Goal: Information Seeking & Learning: Understand process/instructions

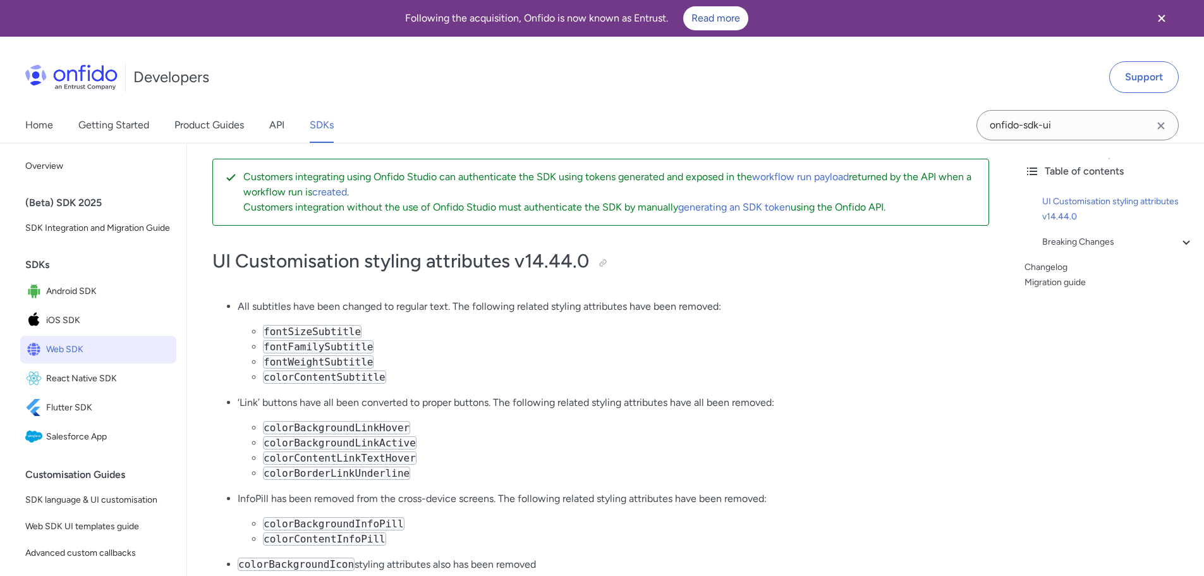
click at [612, 78] on div "Developers Support" at bounding box center [602, 77] width 1204 height 61
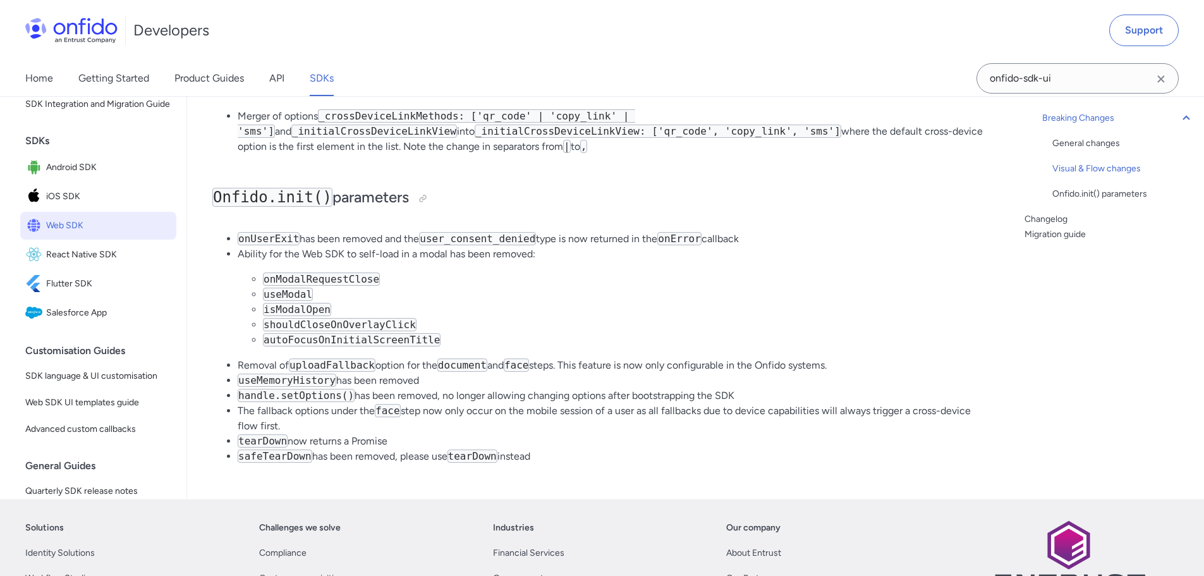
scroll to position [1201, 0]
click at [292, 284] on code "onModalRequestClose" at bounding box center [321, 276] width 117 height 13
click at [295, 299] on code "useModal" at bounding box center [288, 292] width 50 height 13
click at [435, 285] on li "onModalRequestClose" at bounding box center [626, 277] width 726 height 15
click at [643, 315] on li "isModalOpen" at bounding box center [626, 307] width 726 height 15
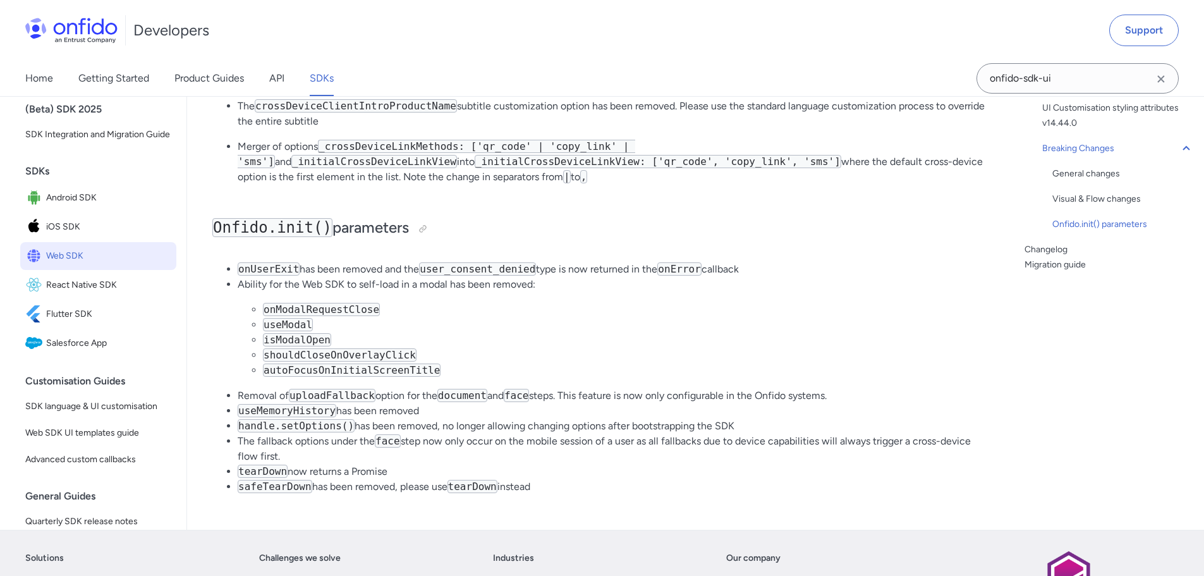
scroll to position [1138, 0]
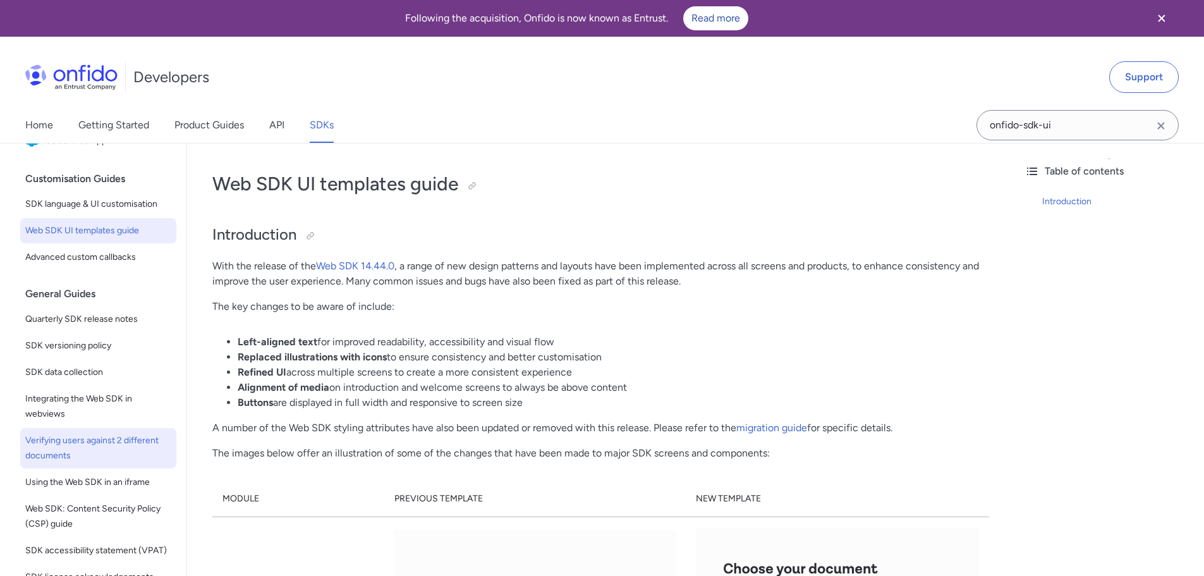
scroll to position [316, 0]
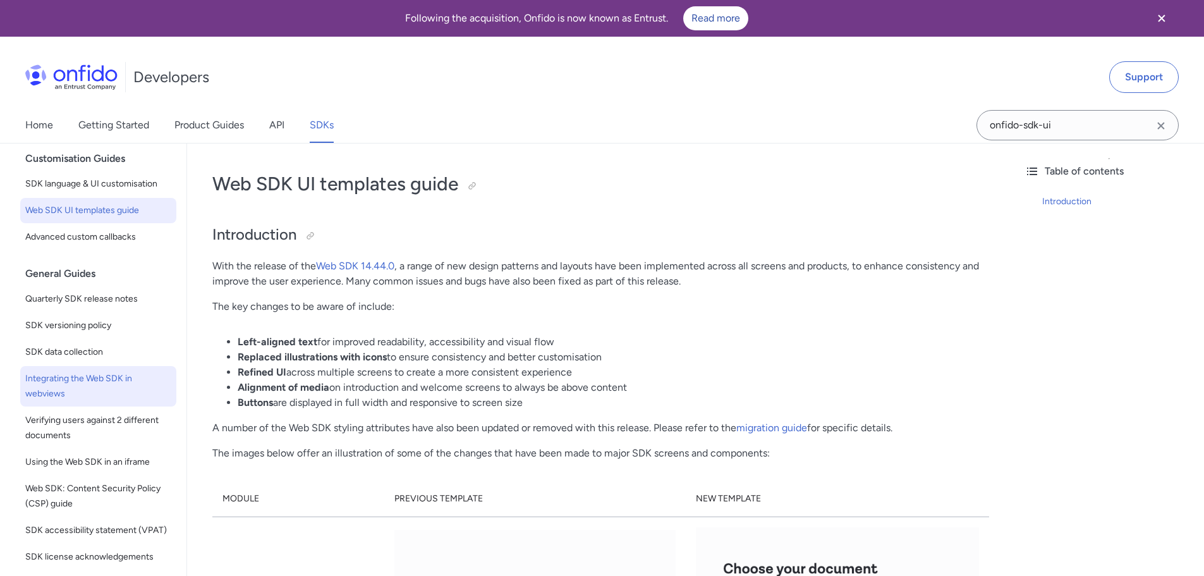
click at [83, 401] on span "Integrating the Web SDK in webviews" at bounding box center [98, 386] width 146 height 30
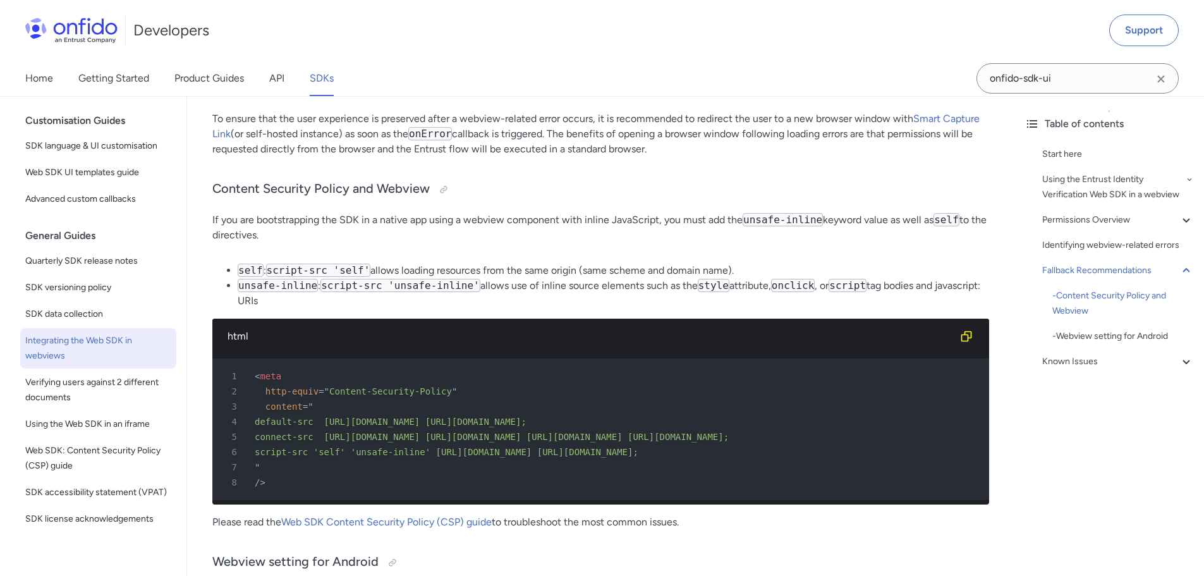
scroll to position [316, 0]
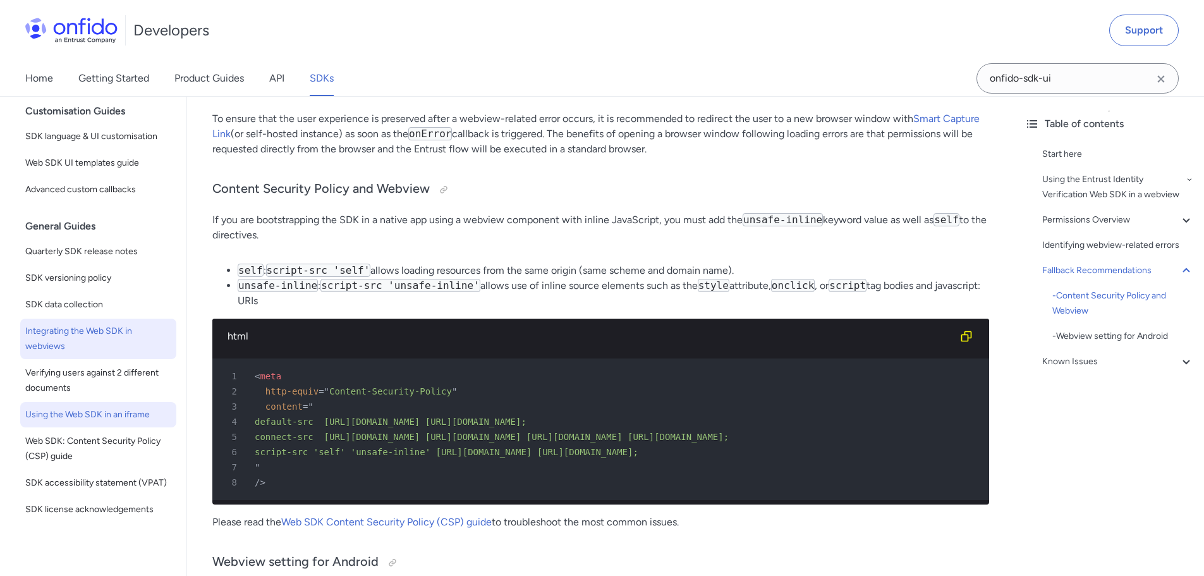
click at [99, 422] on span "Using the Web SDK in an iframe" at bounding box center [98, 414] width 146 height 15
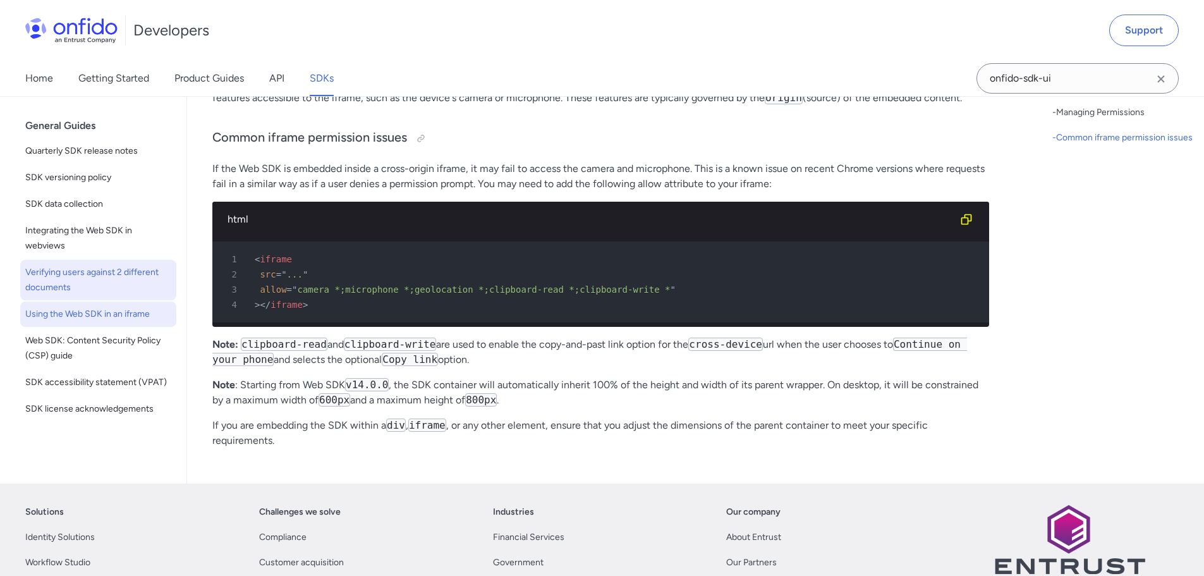
scroll to position [355, 0]
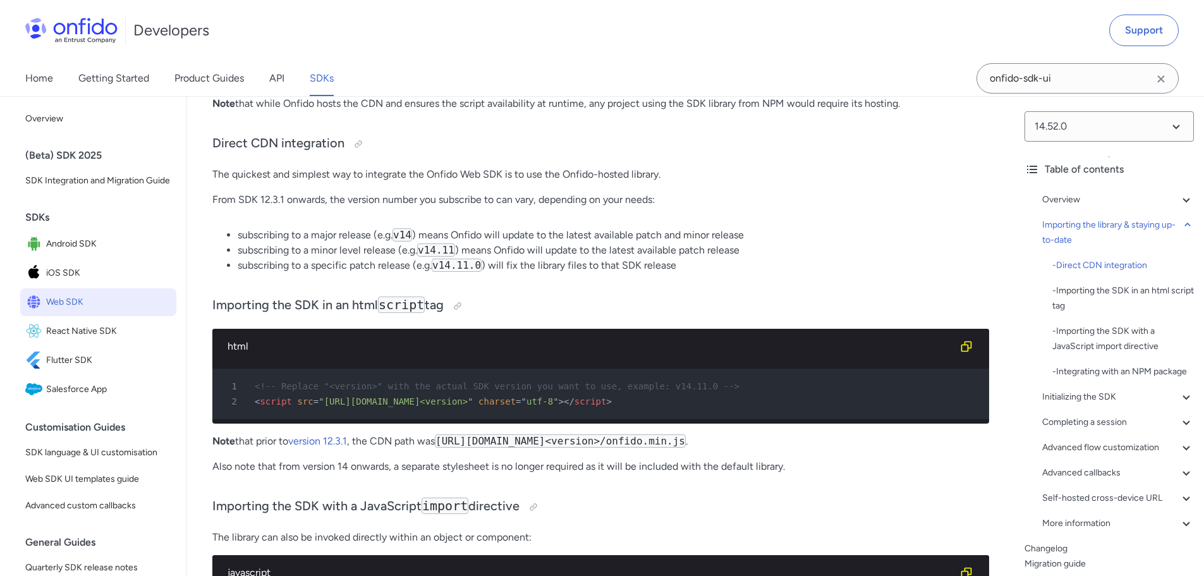
scroll to position [1138, 0]
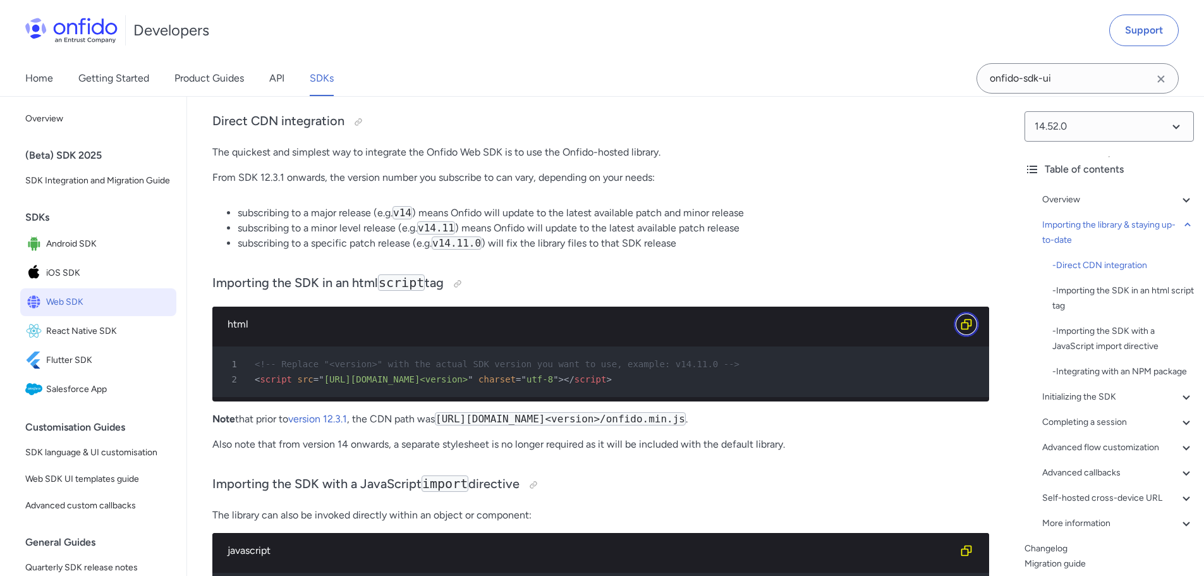
click at [963, 324] on icon "Copy code snippet button" at bounding box center [966, 324] width 13 height 13
click at [547, 279] on h3 "Importing the SDK in an html script tag" at bounding box center [600, 284] width 777 height 20
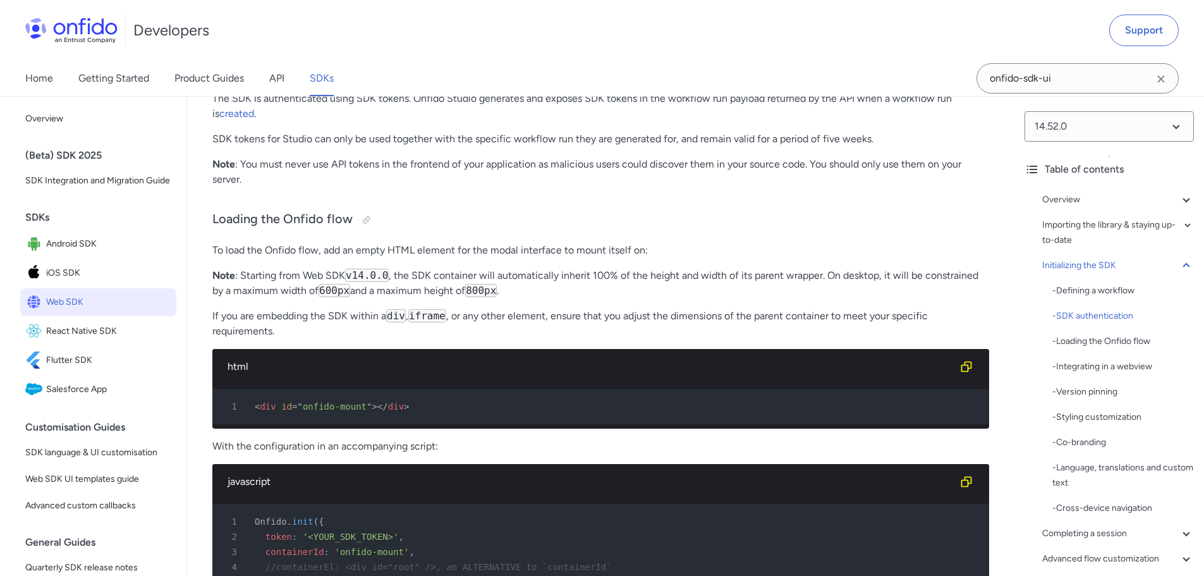
click at [664, 258] on p "To load the Onfido flow, add an empty HTML element for the modal interface to m…" at bounding box center [600, 250] width 777 height 15
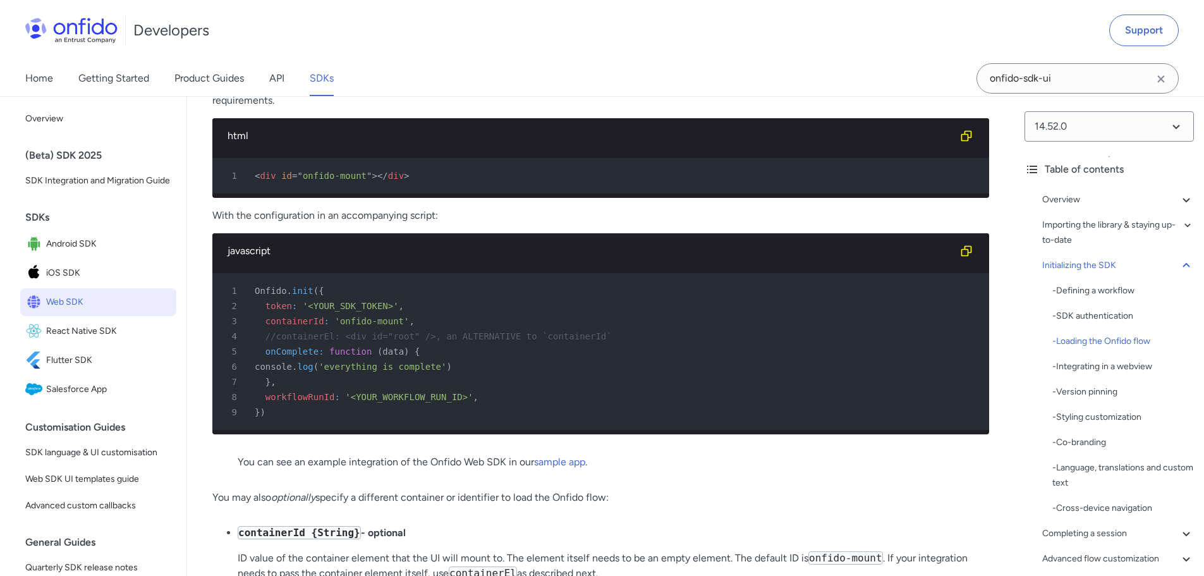
scroll to position [3082, 0]
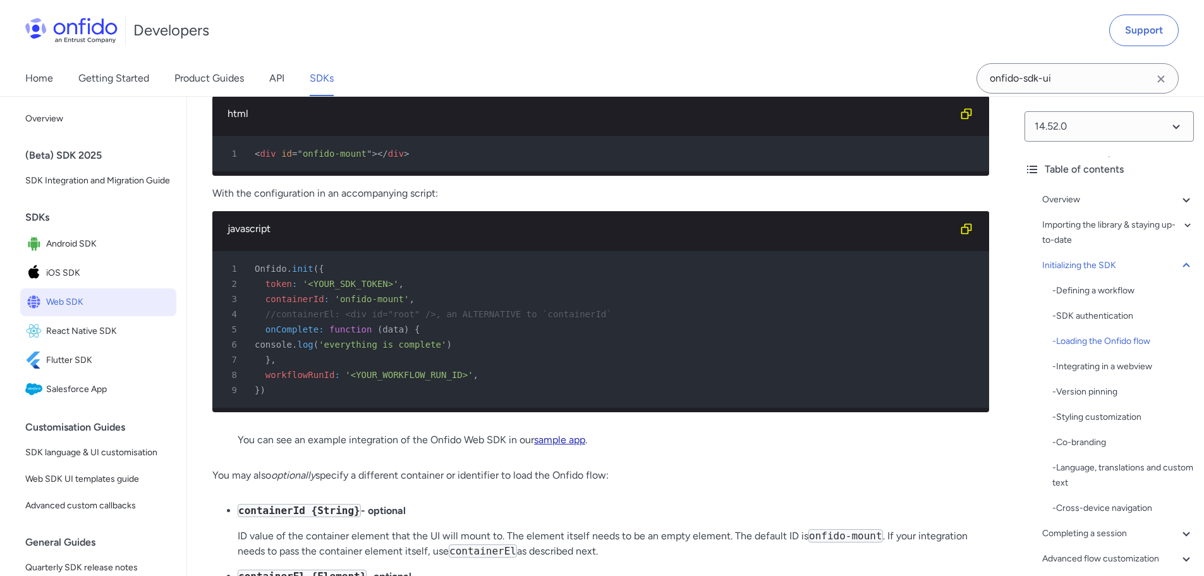
click at [568, 446] on link "sample app" at bounding box center [559, 440] width 51 height 12
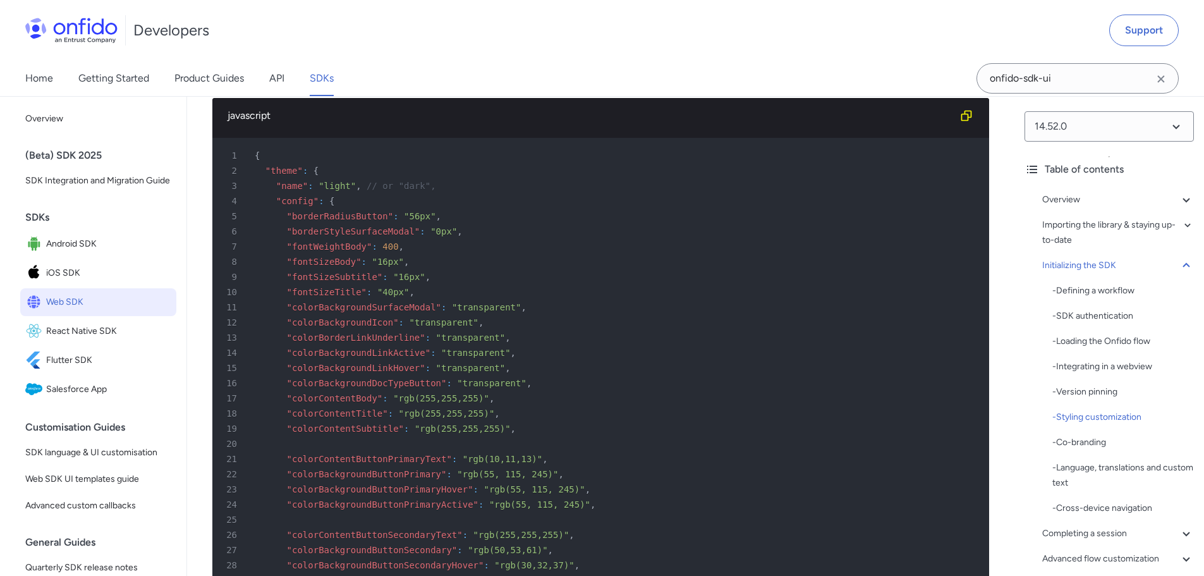
scroll to position [4967, 0]
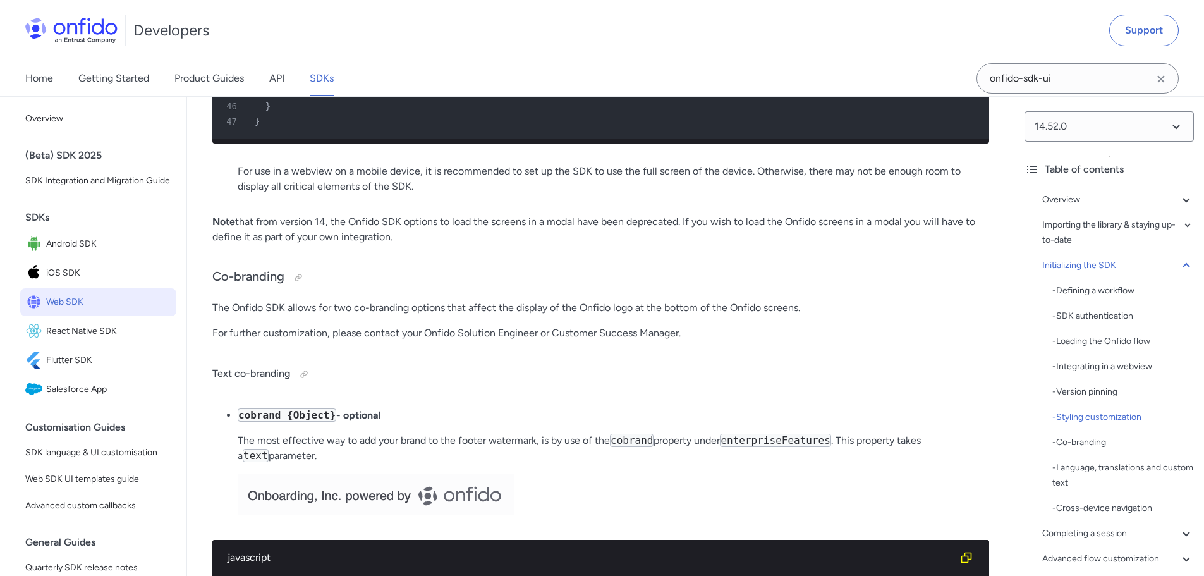
click at [577, 315] on p "The Onfido SDK allows for two co-branding options that affect the display of th…" at bounding box center [600, 307] width 777 height 15
click at [908, 51] on div "Developers Support" at bounding box center [602, 30] width 1204 height 61
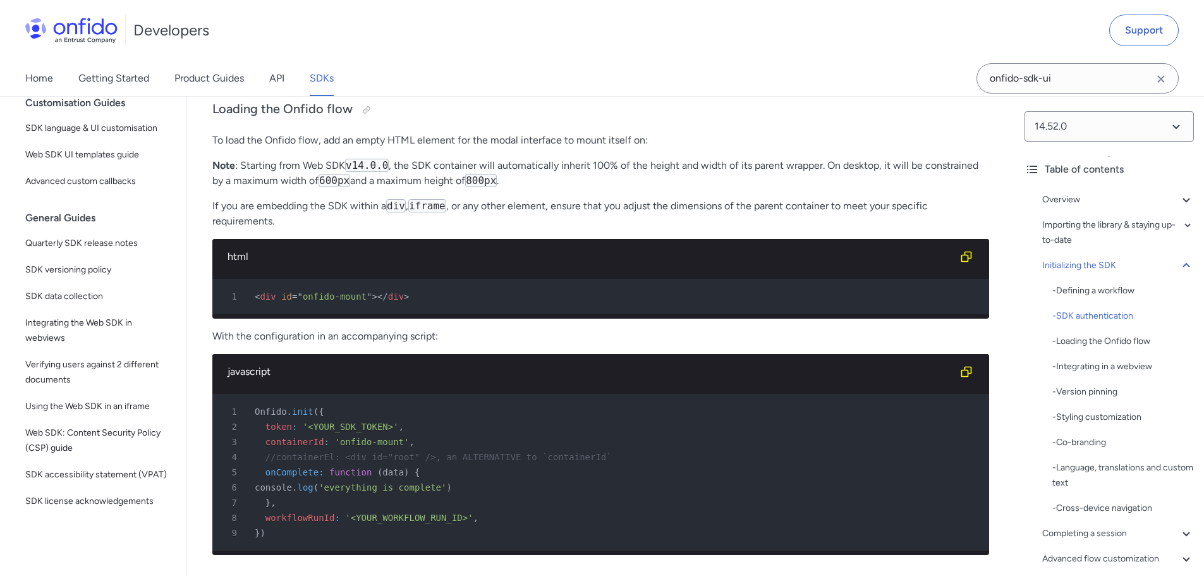
scroll to position [2955, 0]
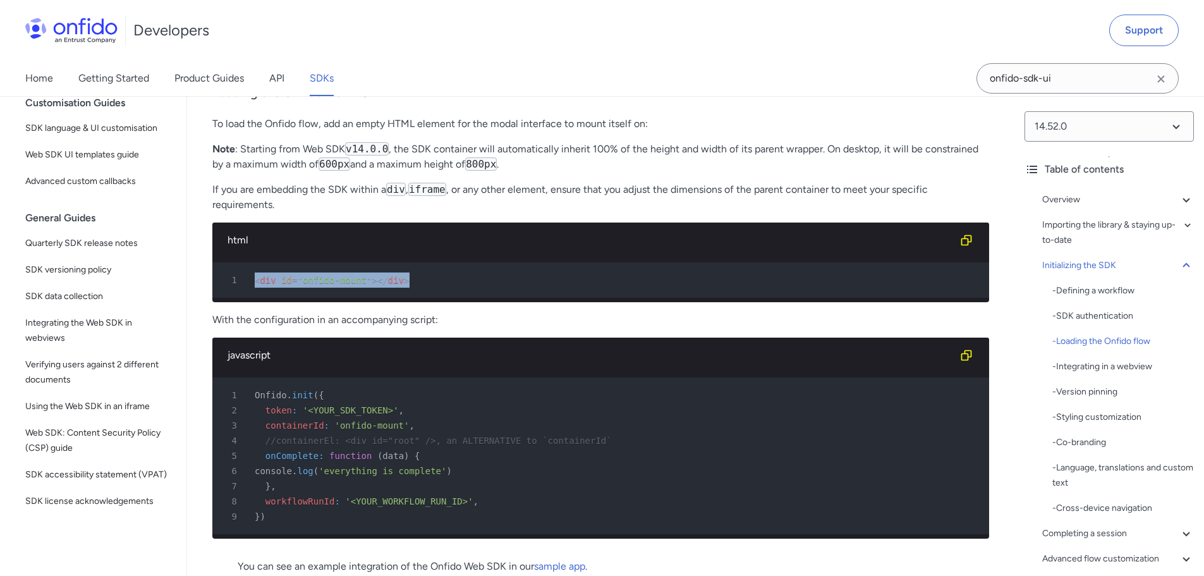
drag, startPoint x: 394, startPoint y: 315, endPoint x: 240, endPoint y: 302, distance: 154.7
click at [240, 298] on pre "1 < div id = " onfido-mount " > </ div >" at bounding box center [600, 279] width 777 height 35
click at [342, 288] on div "1 < div id = " onfido-mount " > </ div >" at bounding box center [594, 279] width 754 height 15
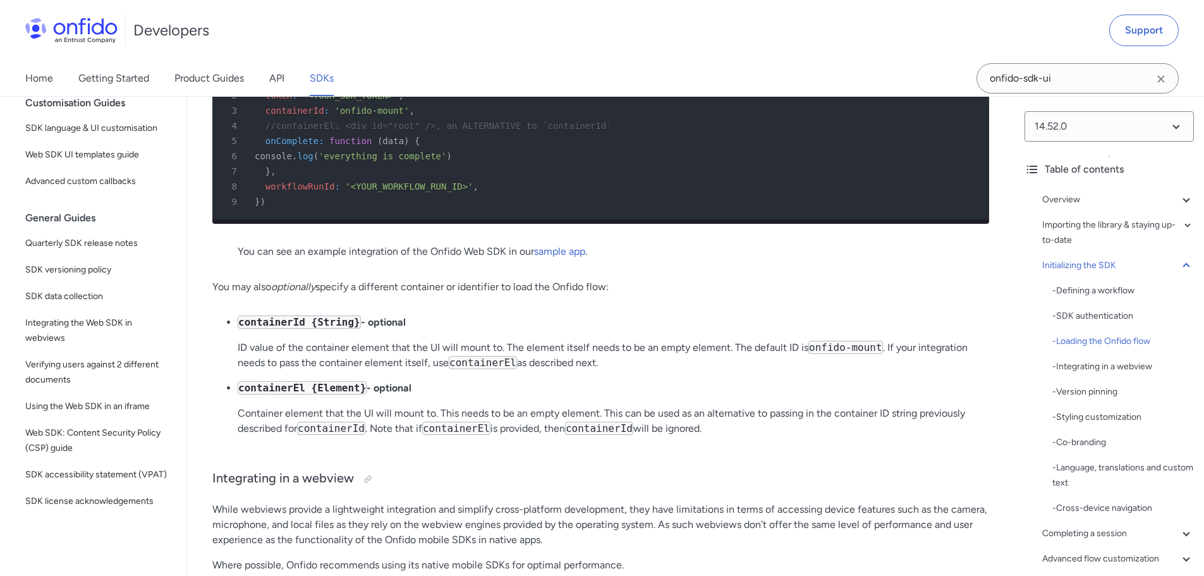
scroll to position [3271, 0]
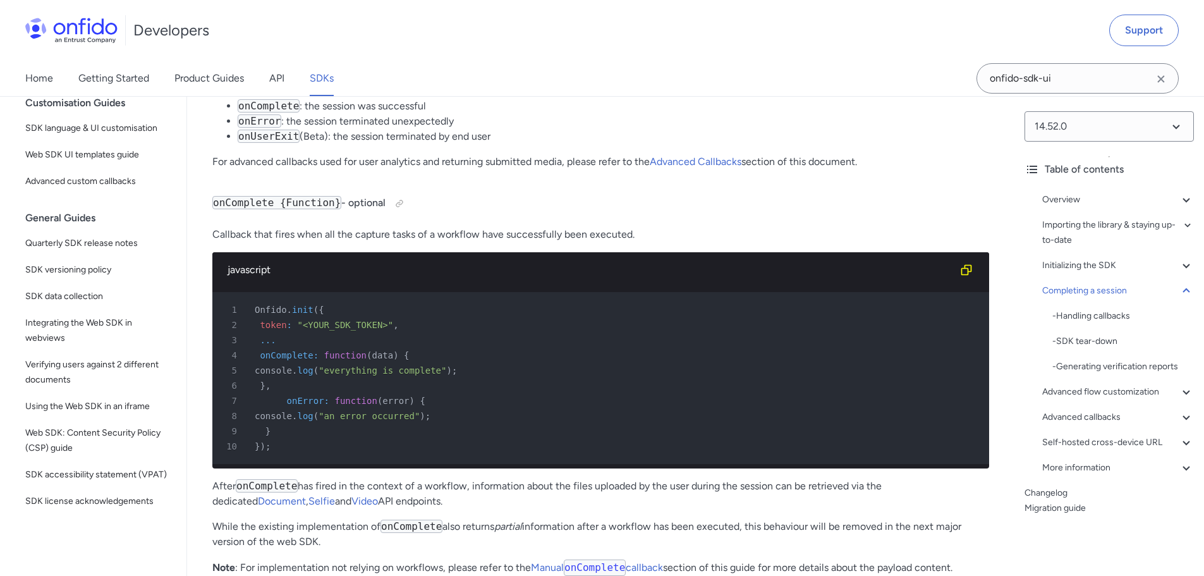
scroll to position [12435, 0]
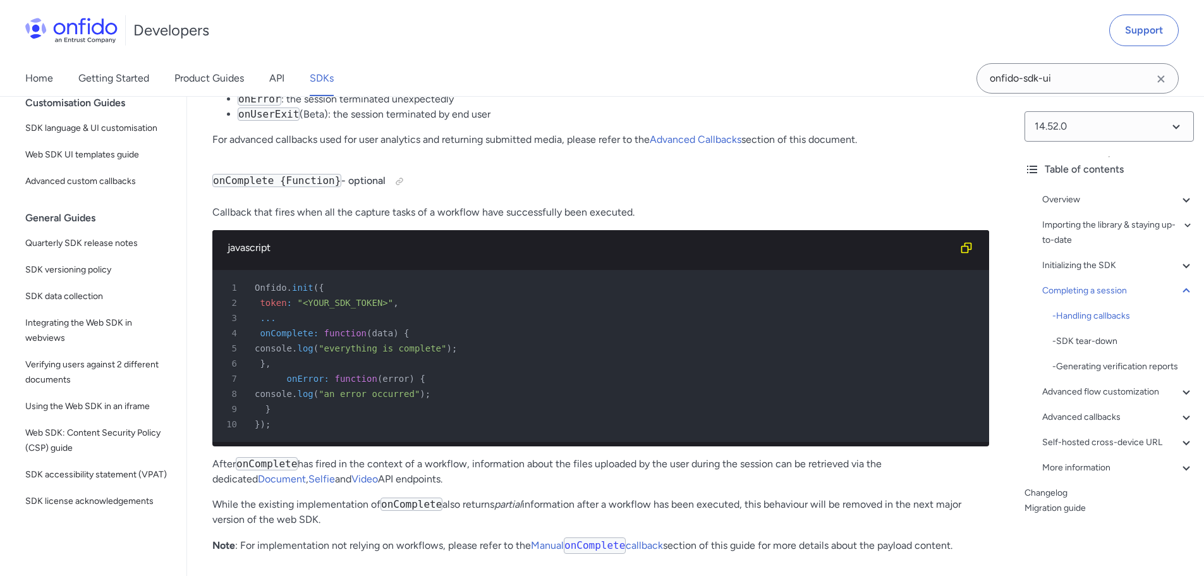
click at [490, 122] on li "onUserExit (Beta): the session terminated by end user" at bounding box center [613, 114] width 751 height 15
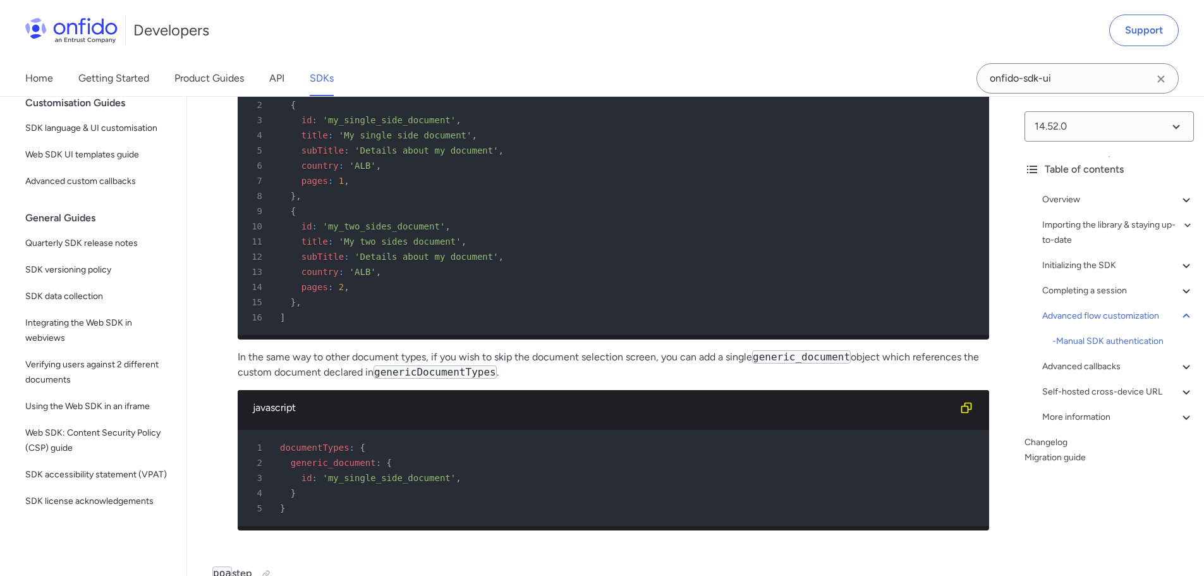
scroll to position [19956, 0]
